Goal: Communication & Community: Answer question/provide support

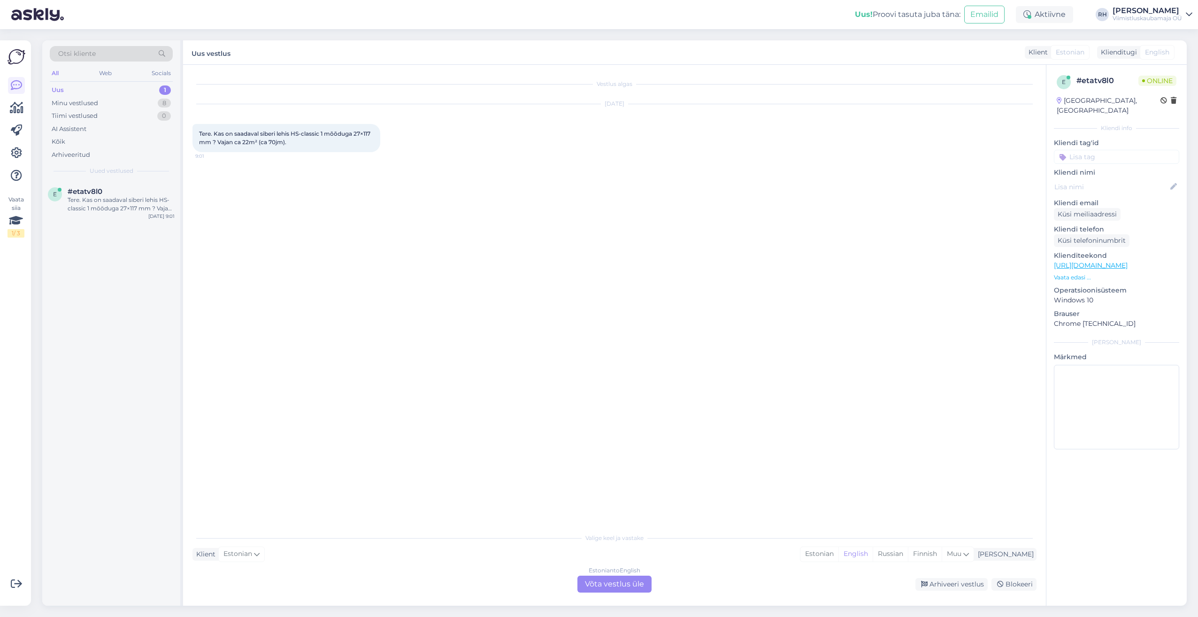
click at [623, 581] on div "Estonian to English Võta vestlus üle" at bounding box center [615, 584] width 74 height 17
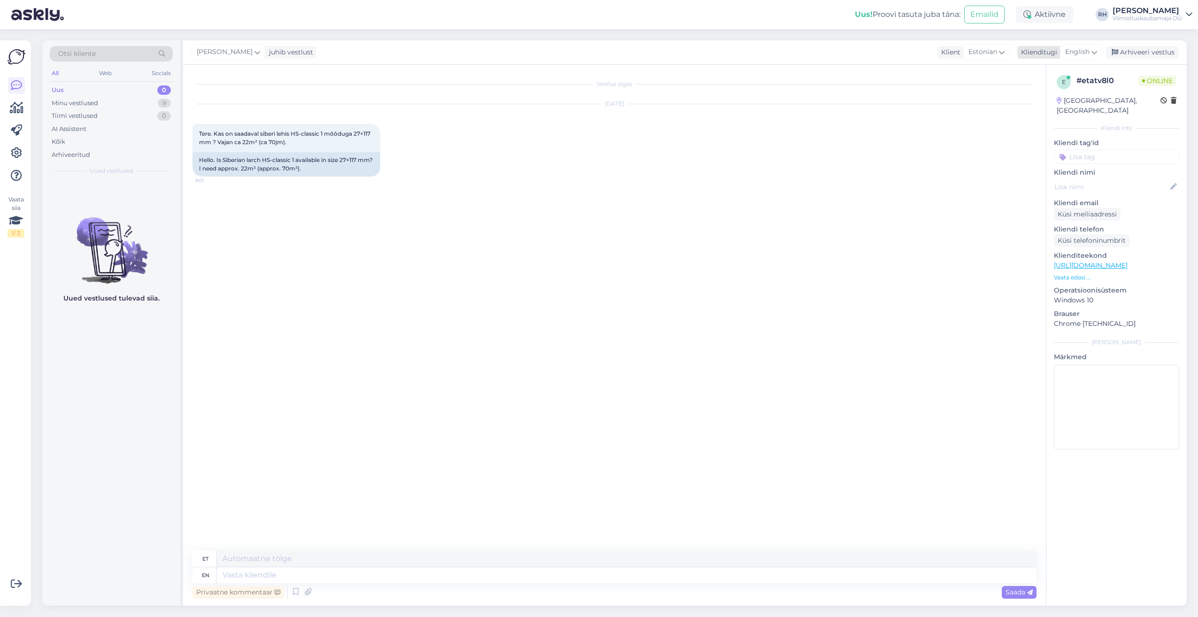
click at [1088, 48] on span "English" at bounding box center [1077, 52] width 24 height 10
type input "es"
click at [1054, 102] on link "Estonian" at bounding box center [1060, 108] width 103 height 15
paste textarea "27x142x4000mm, profiil SHP (sile pind ja laua servad raadiustega),"
click at [196, 574] on textarea "27x142x4000mm, profiil SHP (sile pind ja laua servad raadiustega)," at bounding box center [615, 573] width 844 height 20
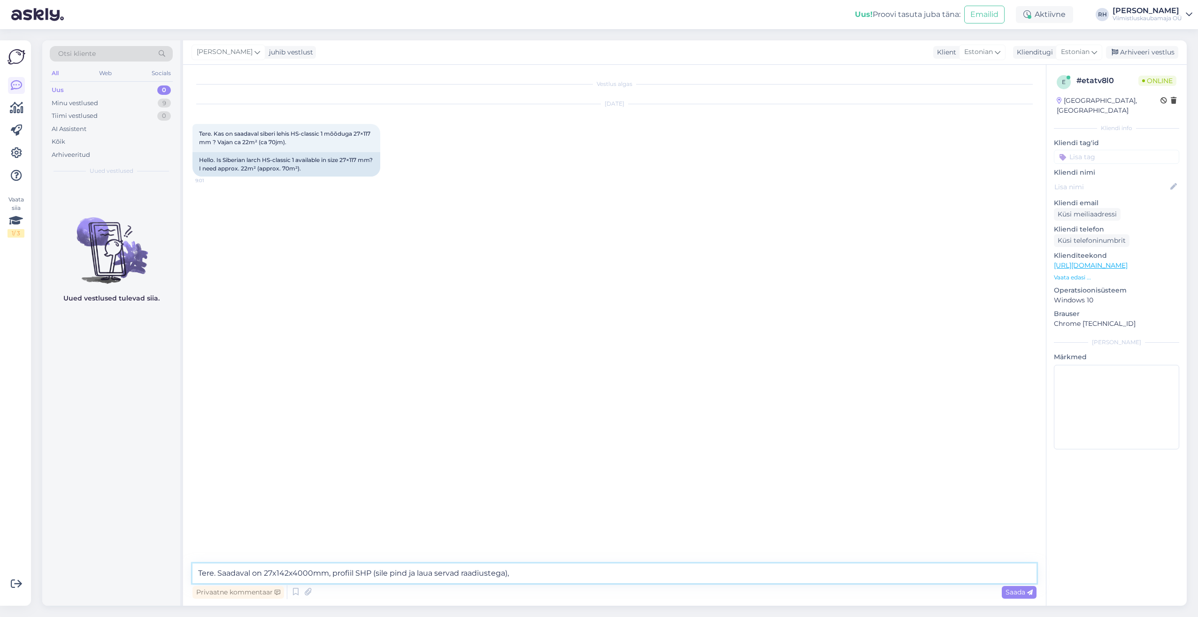
click at [377, 571] on textarea "Tere. Saadaval on 27x142x4000mm, profiil SHP (sile pind ja laua servad raadiust…" at bounding box center [615, 573] width 844 height 20
click at [504, 576] on textarea "Tere. Saadaval on 27x142x4000mm, profiil - sile pind ja laua servad raadiustega…" at bounding box center [615, 573] width 844 height 20
type textarea "Tere. Saadaval on 27x142x4000mm, profiil - sile pind ja laua servad raadiustega."
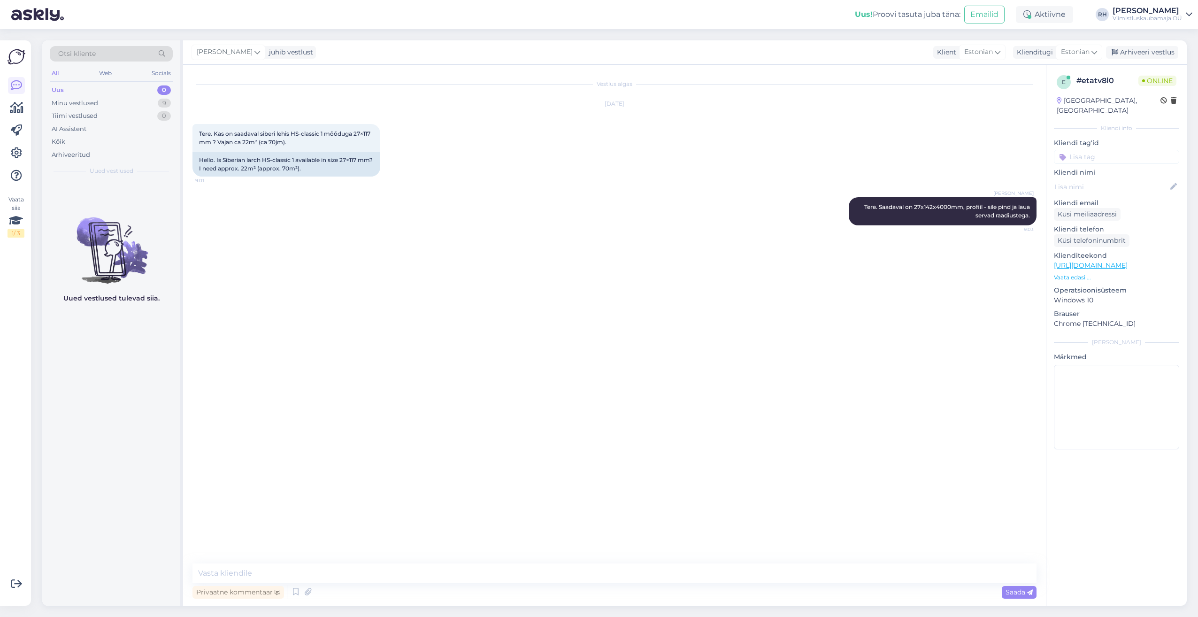
click at [1088, 261] on link "[URL][DOMAIN_NAME]" at bounding box center [1091, 265] width 74 height 8
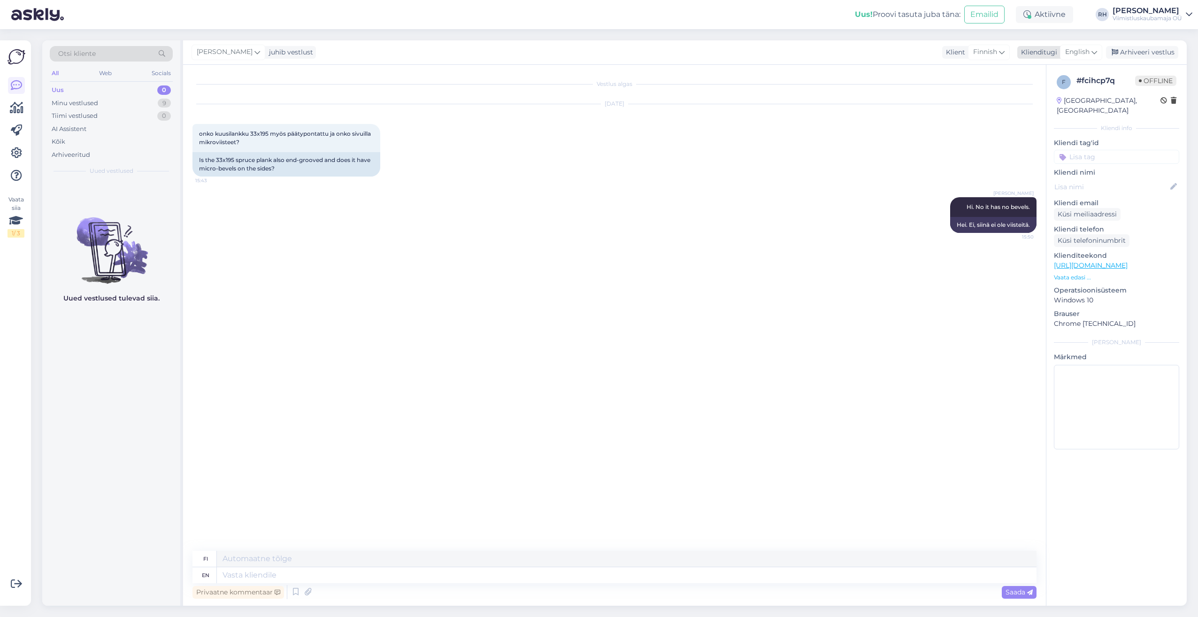
click at [1079, 53] on span "English" at bounding box center [1077, 52] width 24 height 10
click at [386, 294] on div "Vestlus algas [DATE] onko kuusilankku 33x195 myös päätypontattu ja onko sivuill…" at bounding box center [619, 308] width 853 height 468
